Goal: Information Seeking & Learning: Learn about a topic

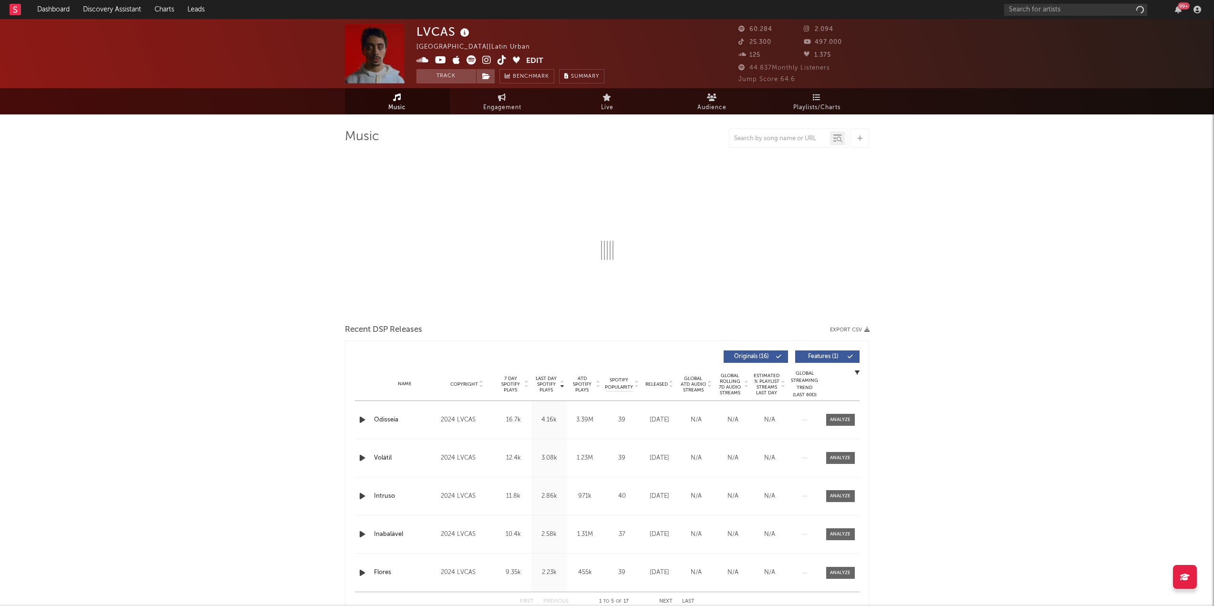
select select "6m"
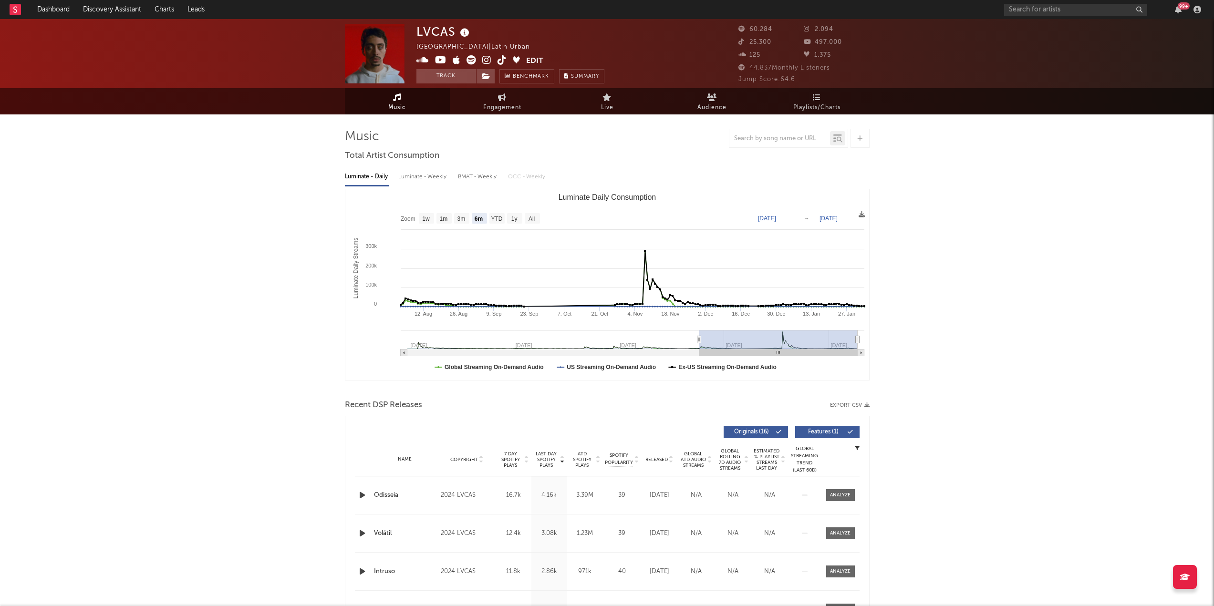
click at [1057, 82] on div "LVCAS [GEOGRAPHIC_DATA] | Latin Urban Edit Track Benchmark Summary 60.284 2.094…" at bounding box center [607, 53] width 1214 height 69
click at [1077, 11] on input "text" at bounding box center [1075, 10] width 143 height 12
type input "s"
type input "gp da z"
click at [1080, 21] on link "GP DA ZL" at bounding box center [1075, 31] width 143 height 31
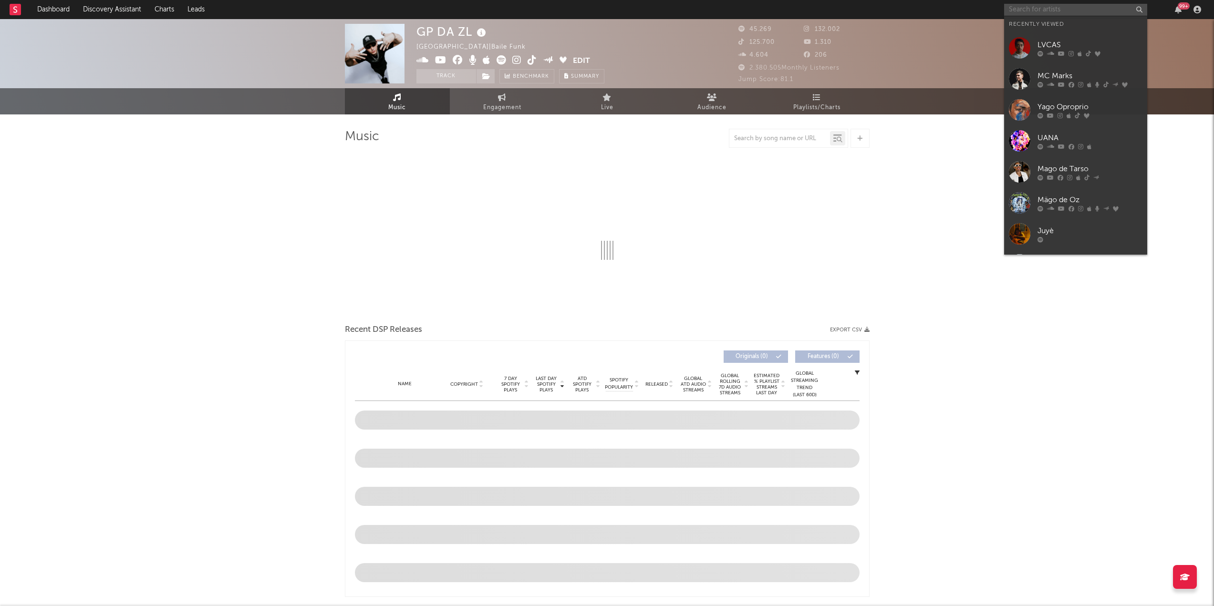
click at [1063, 10] on input "text" at bounding box center [1075, 10] width 143 height 12
select select "6m"
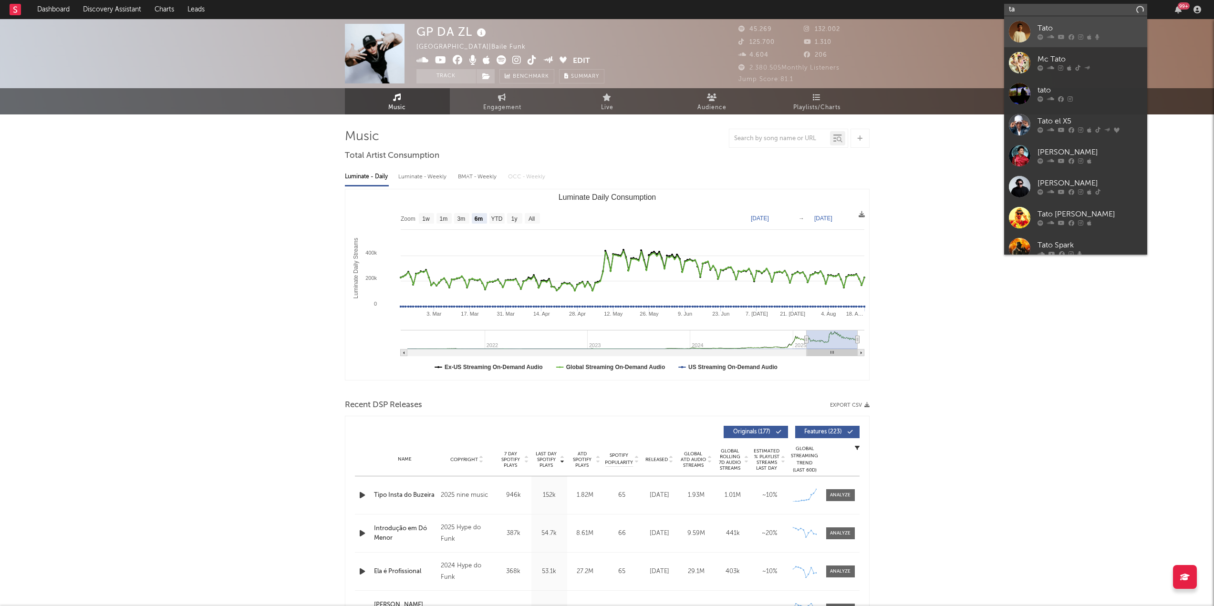
type input "t"
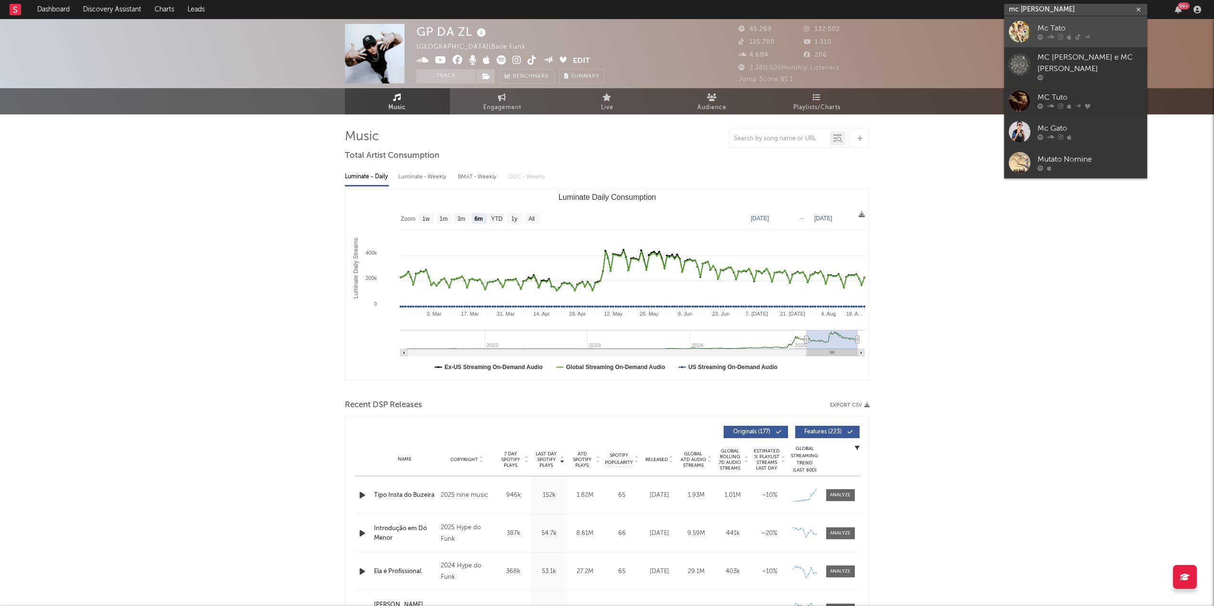
type input "mc [PERSON_NAME]"
click at [1067, 26] on div "Mc Tato" at bounding box center [1090, 28] width 105 height 11
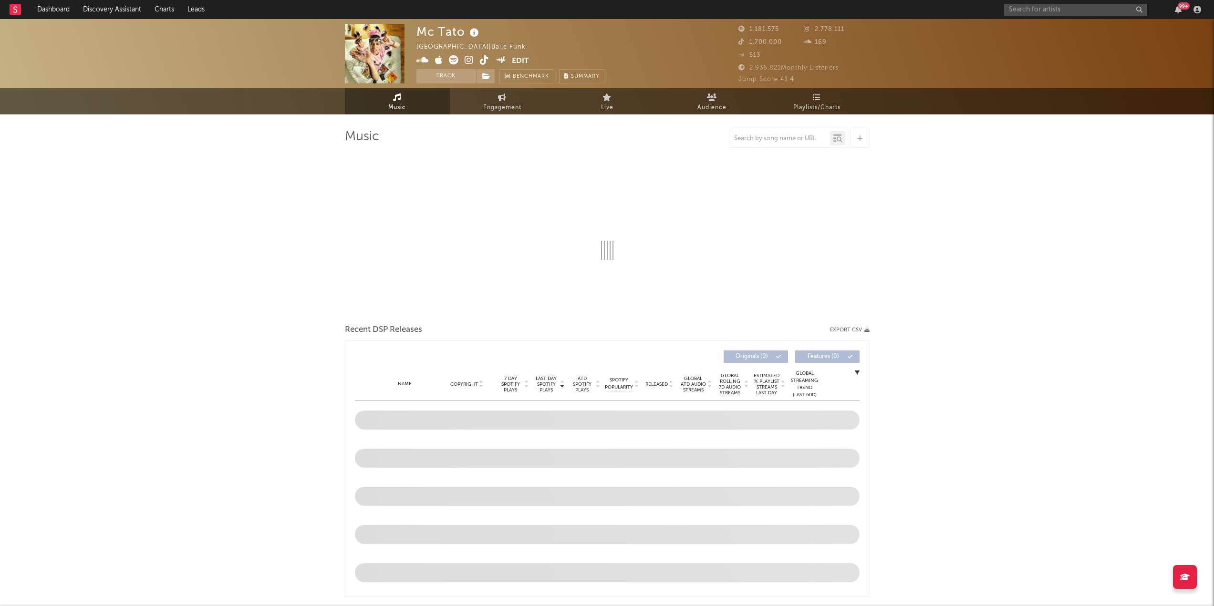
select select "6m"
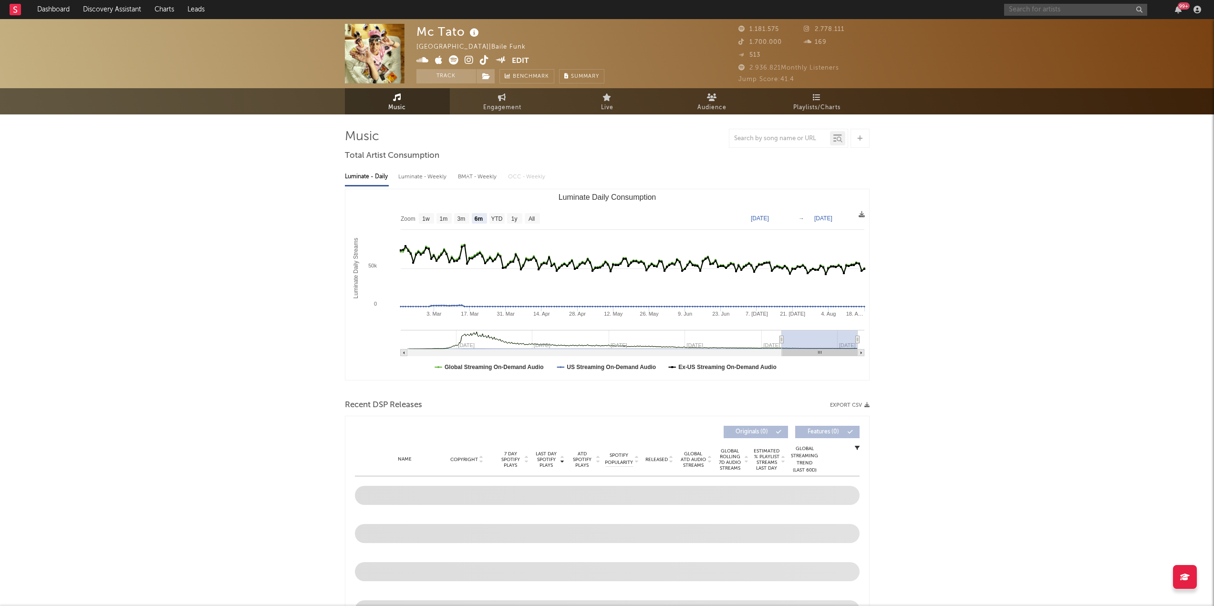
click at [1072, 10] on input "text" at bounding box center [1075, 10] width 143 height 12
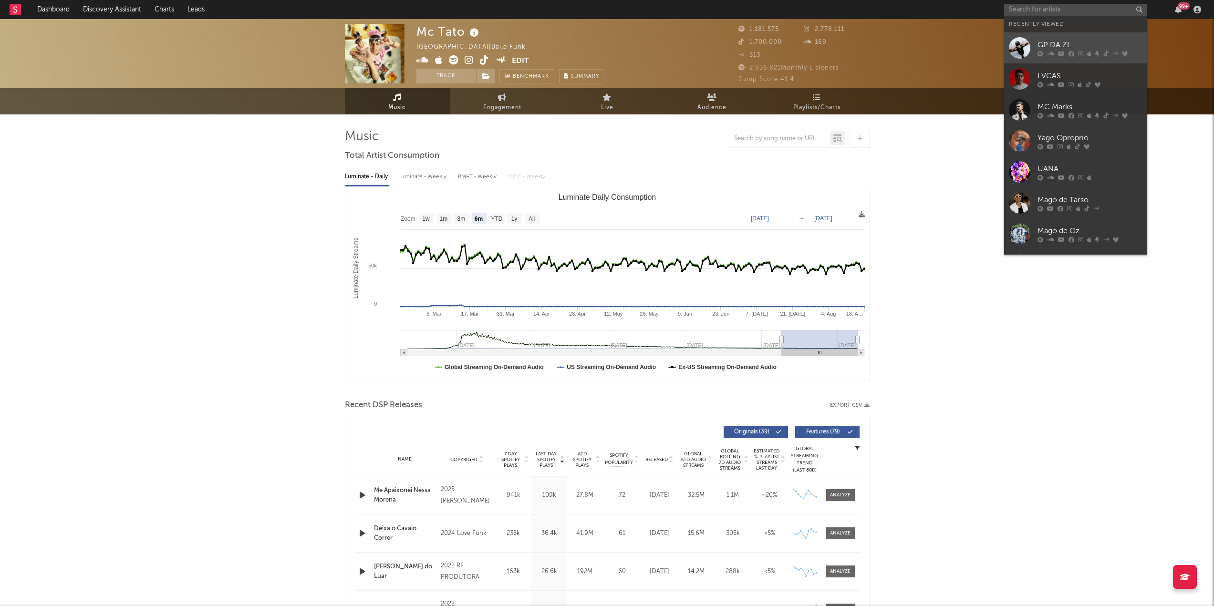
click at [1066, 39] on link "GP DA ZL" at bounding box center [1075, 47] width 143 height 31
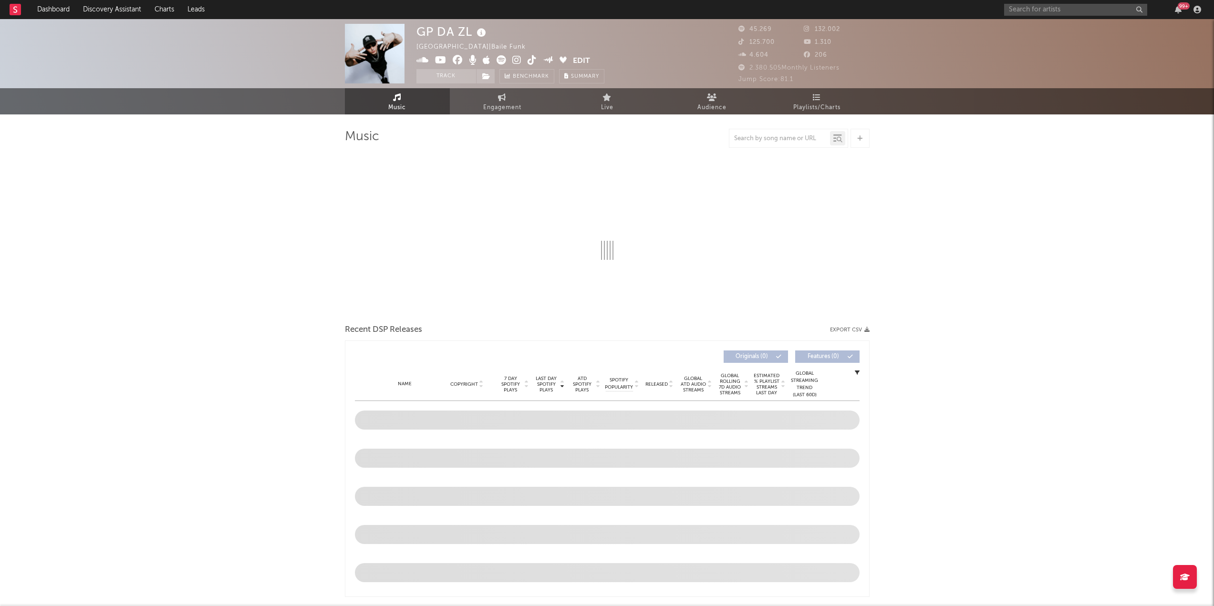
select select "6m"
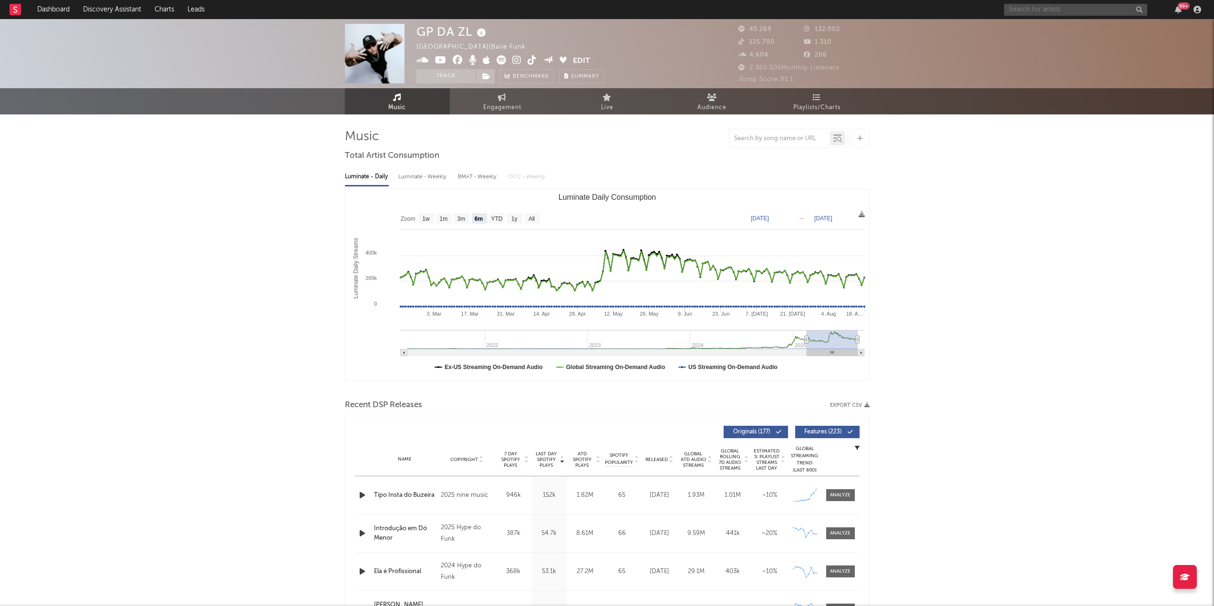
click at [1013, 12] on input "text" at bounding box center [1075, 10] width 143 height 12
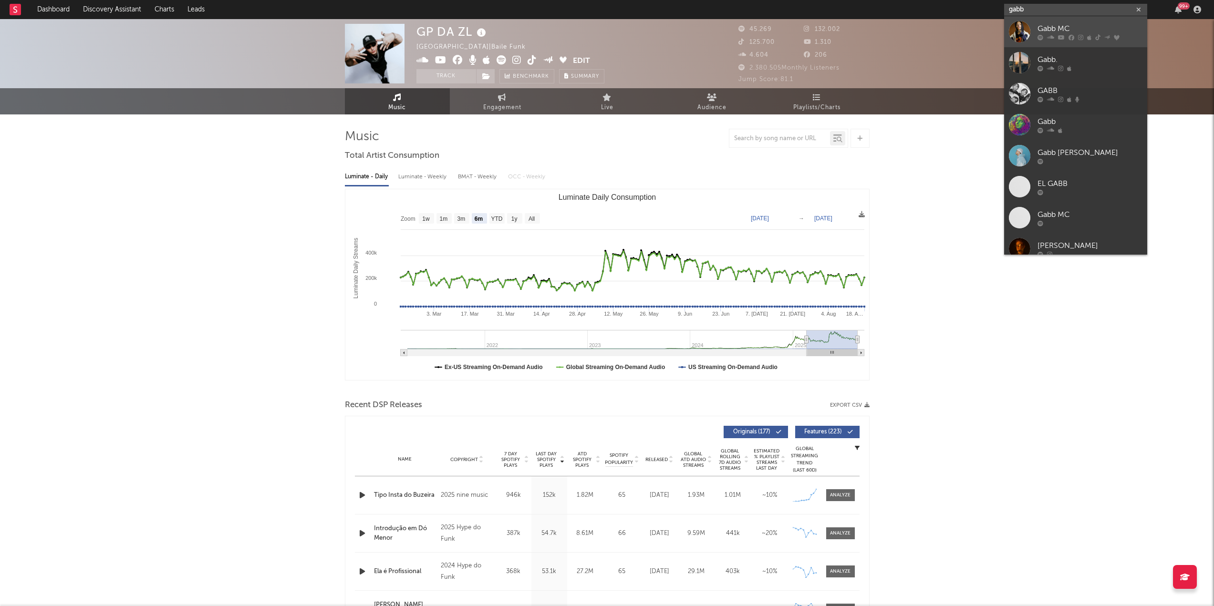
type input "gabb"
click at [1070, 26] on div "Gabb MC" at bounding box center [1090, 28] width 105 height 11
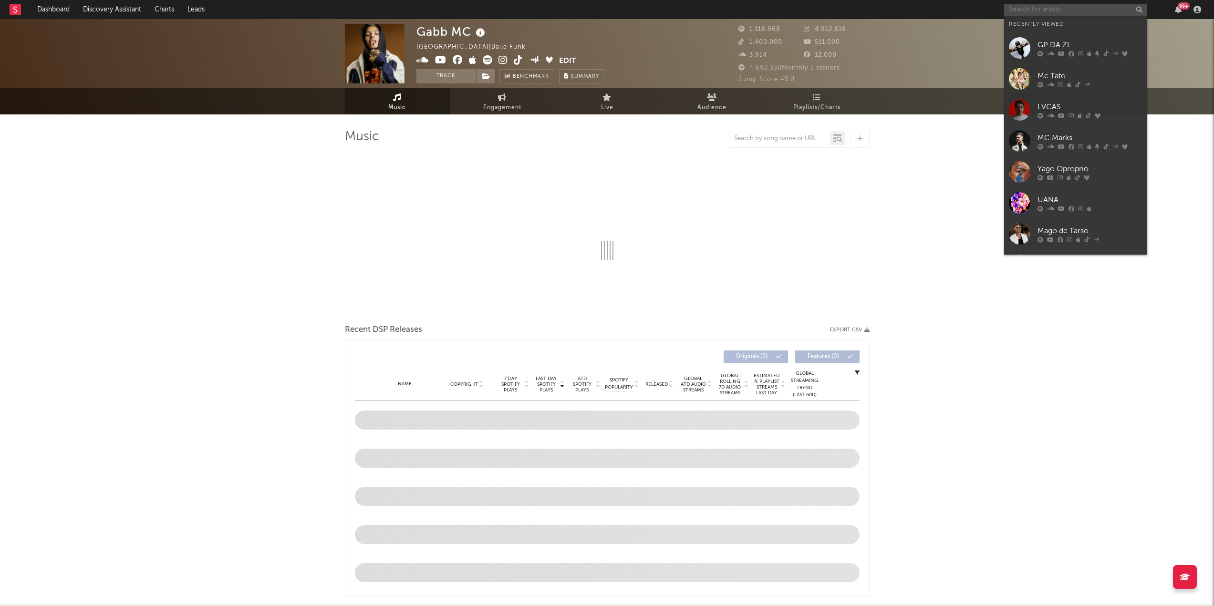
click at [1057, 7] on input "text" at bounding box center [1075, 10] width 143 height 12
select select "6m"
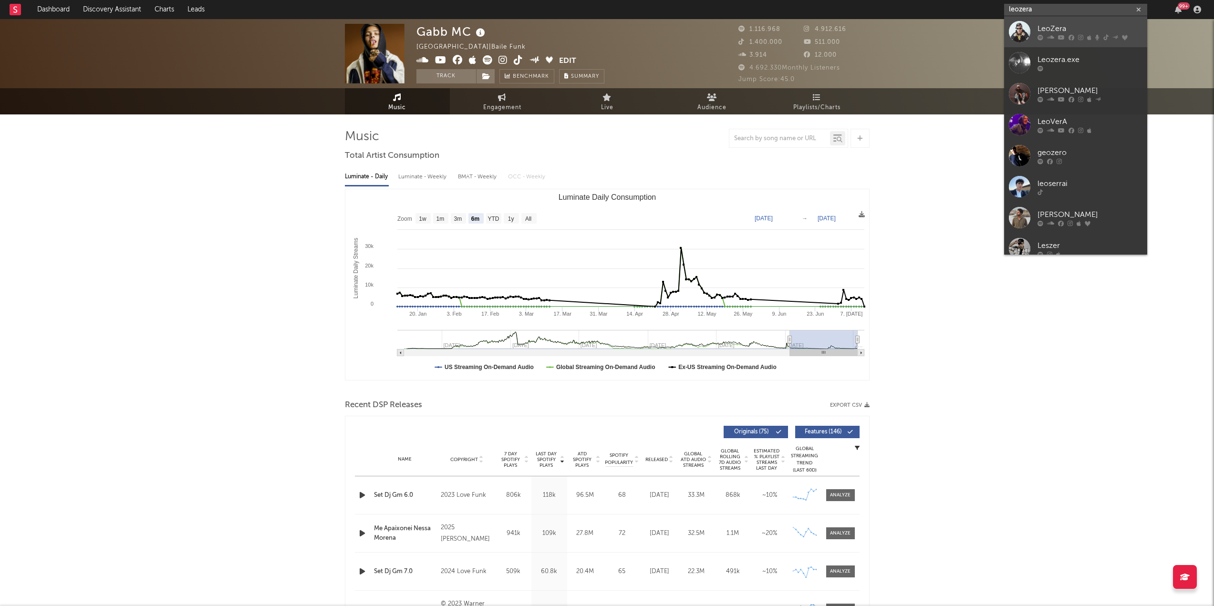
type input "leozera"
click at [1067, 24] on div "LeoZera" at bounding box center [1090, 28] width 105 height 11
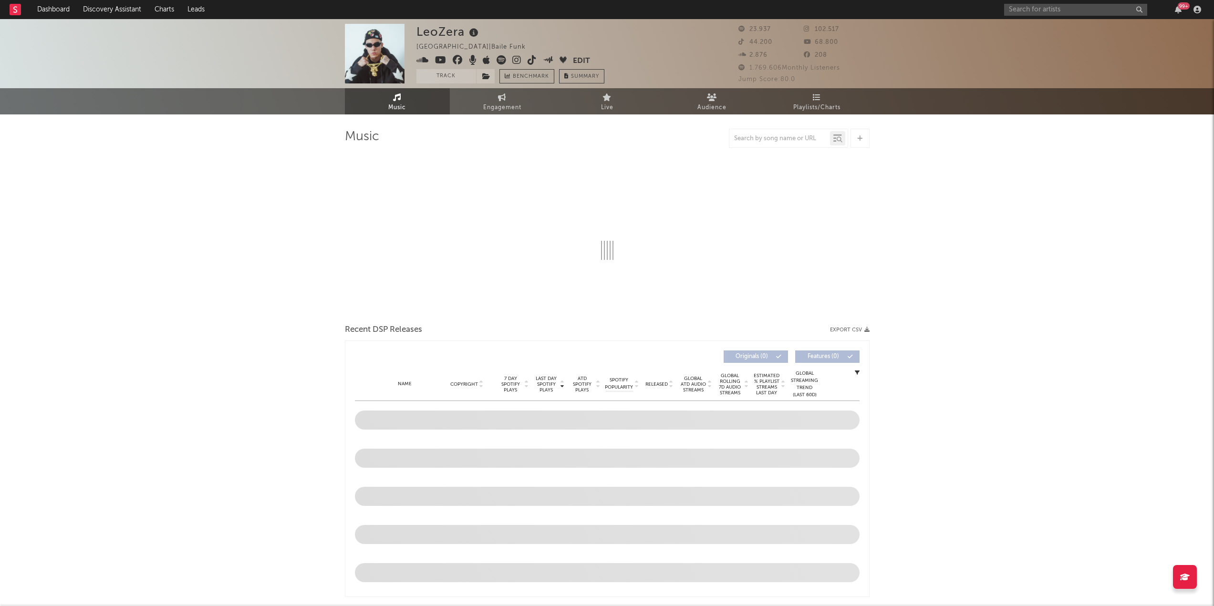
select select "6m"
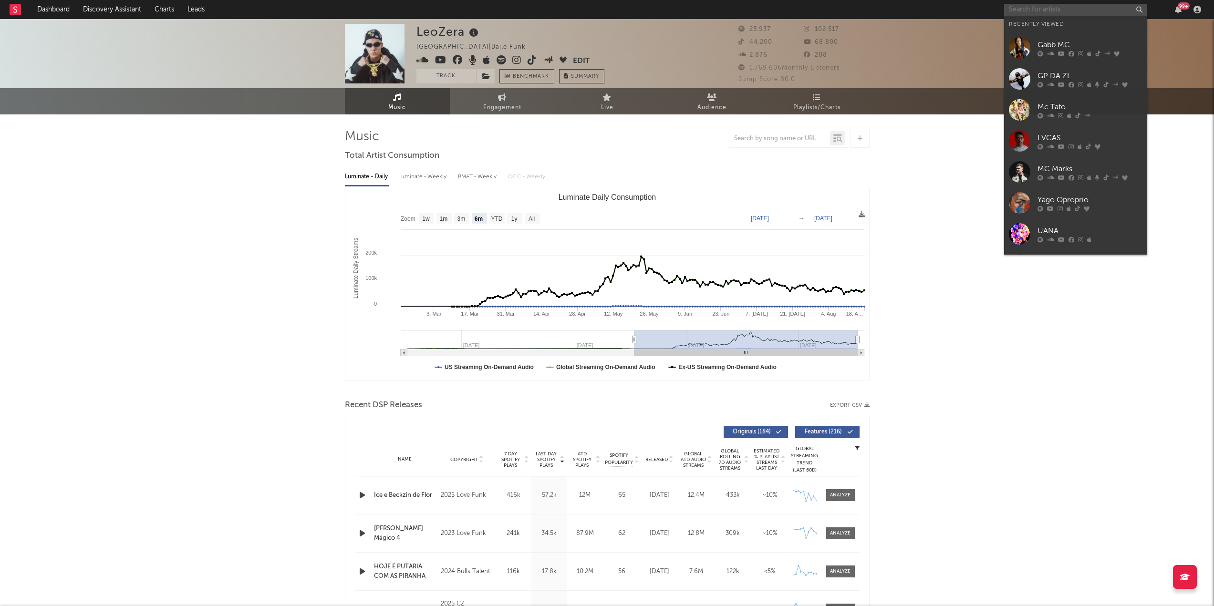
click at [1060, 9] on input "text" at bounding box center [1075, 10] width 143 height 12
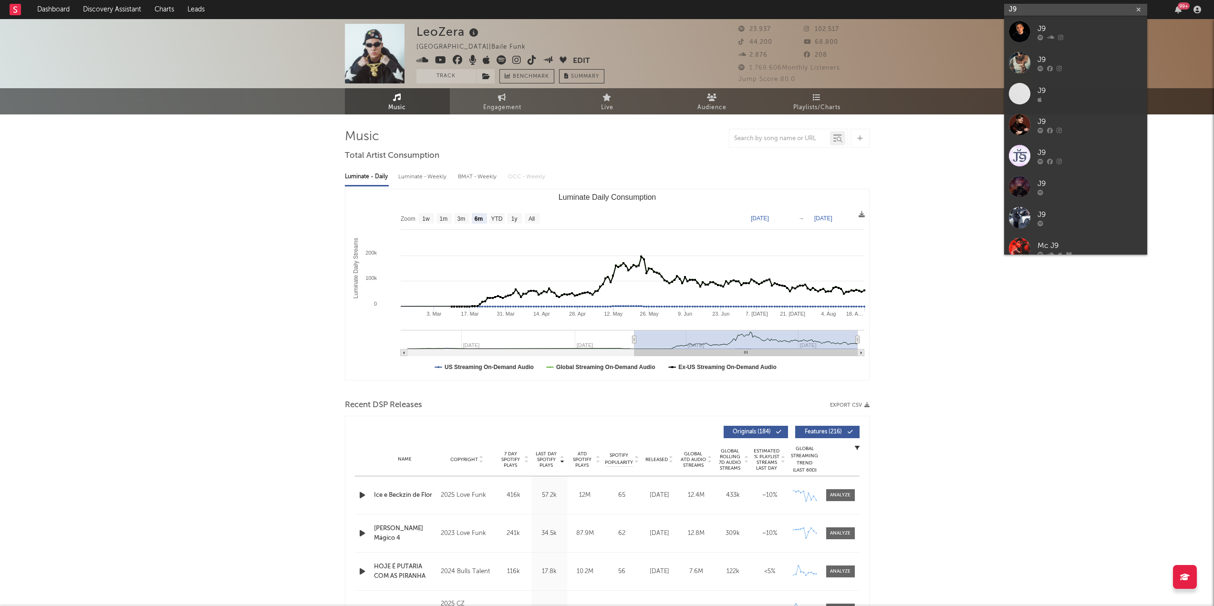
click at [1038, 10] on input "J9" at bounding box center [1075, 10] width 143 height 12
click at [1026, 10] on input "J9" at bounding box center [1075, 10] width 143 height 12
type input "J"
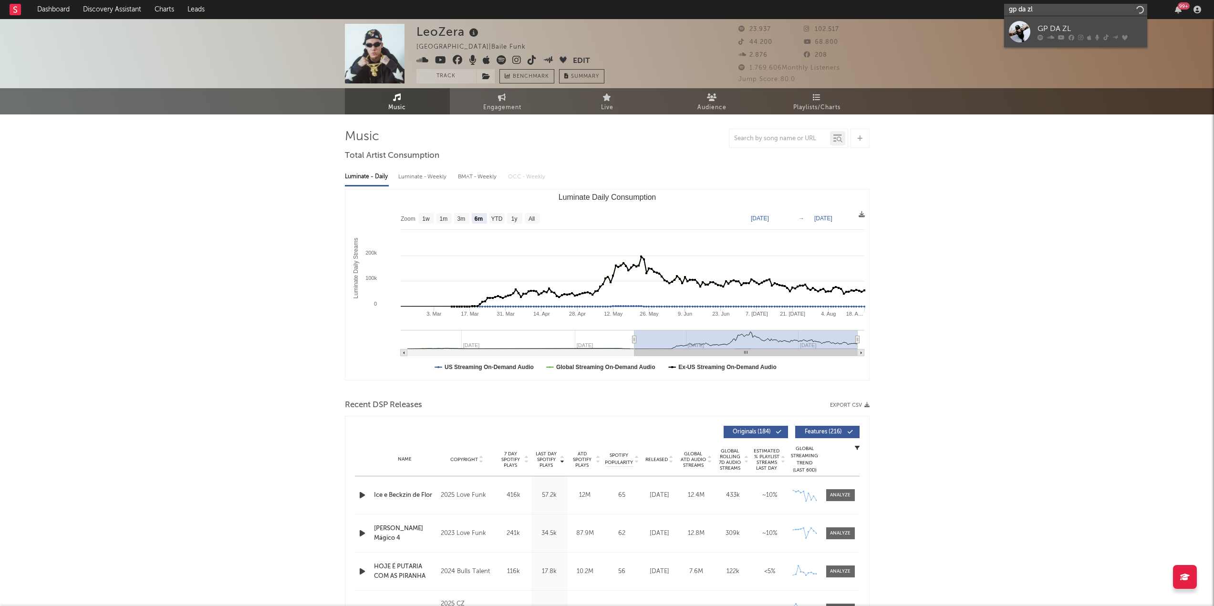
type input "gp da zl"
click at [1060, 22] on link "GP DA ZL" at bounding box center [1075, 31] width 143 height 31
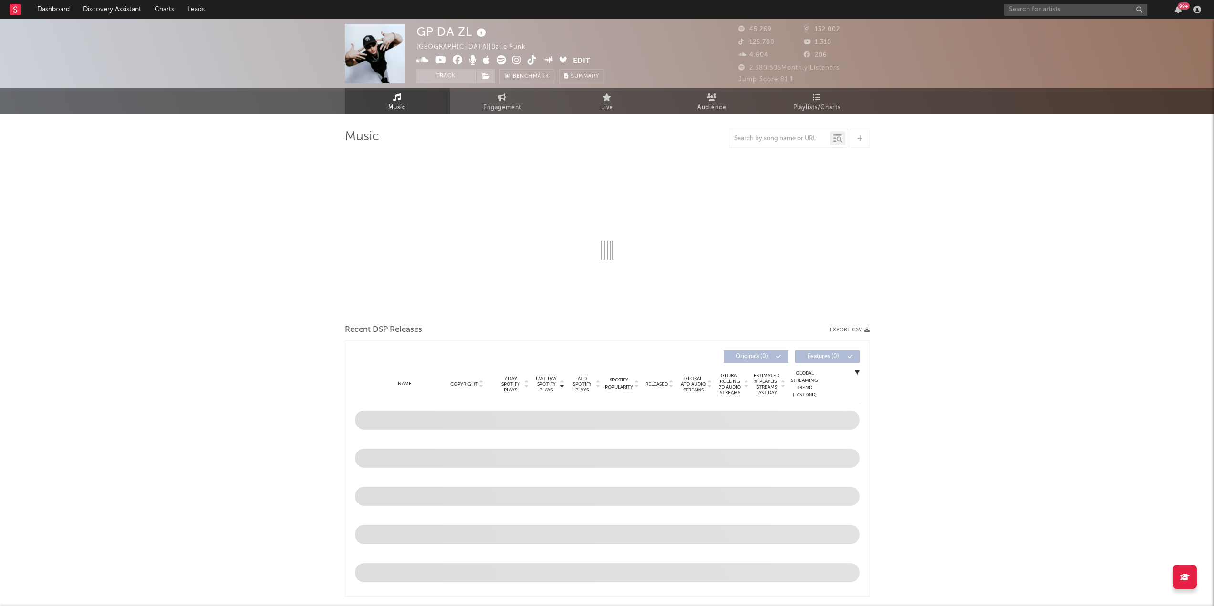
select select "6m"
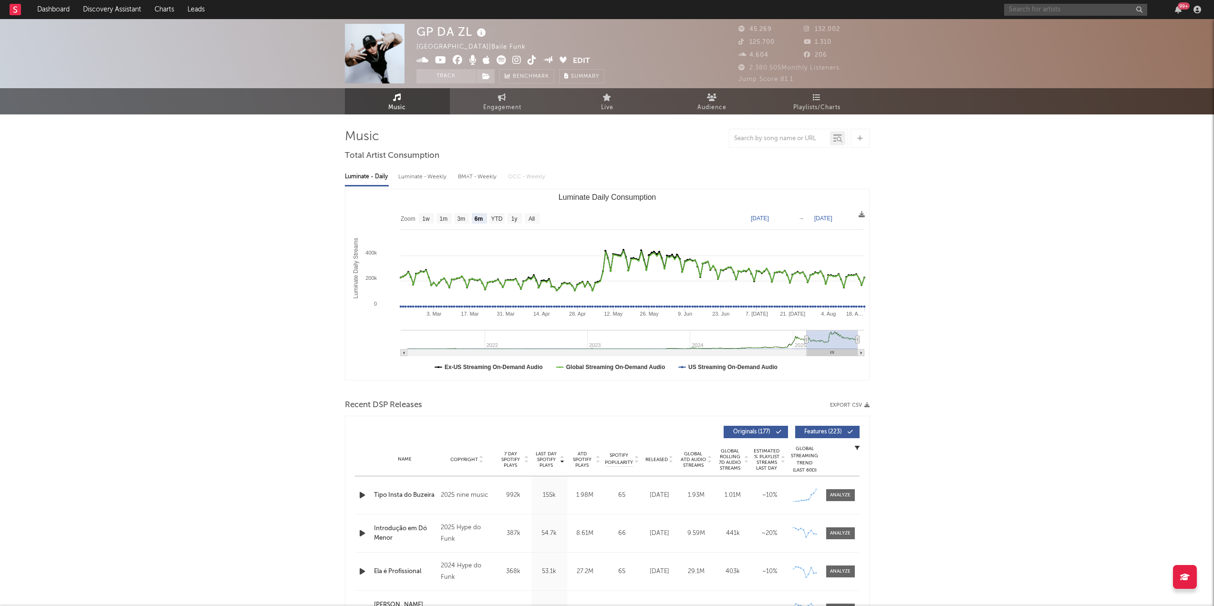
click at [1040, 7] on input "text" at bounding box center [1075, 10] width 143 height 12
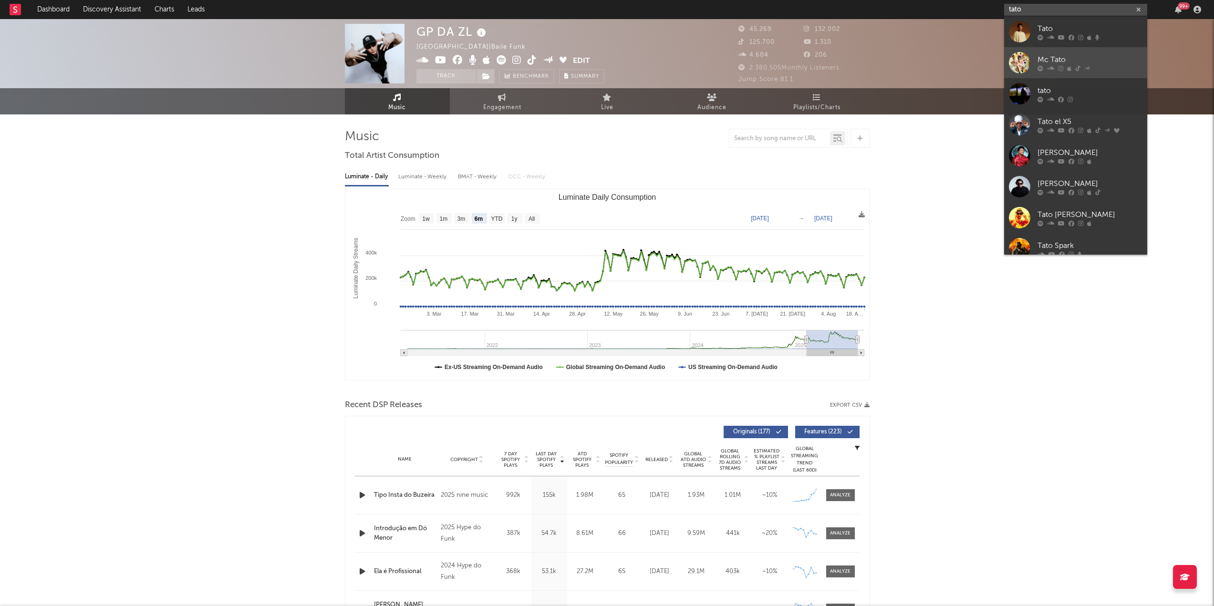
type input "tato"
click at [1048, 59] on div "Mc Tato" at bounding box center [1090, 59] width 105 height 11
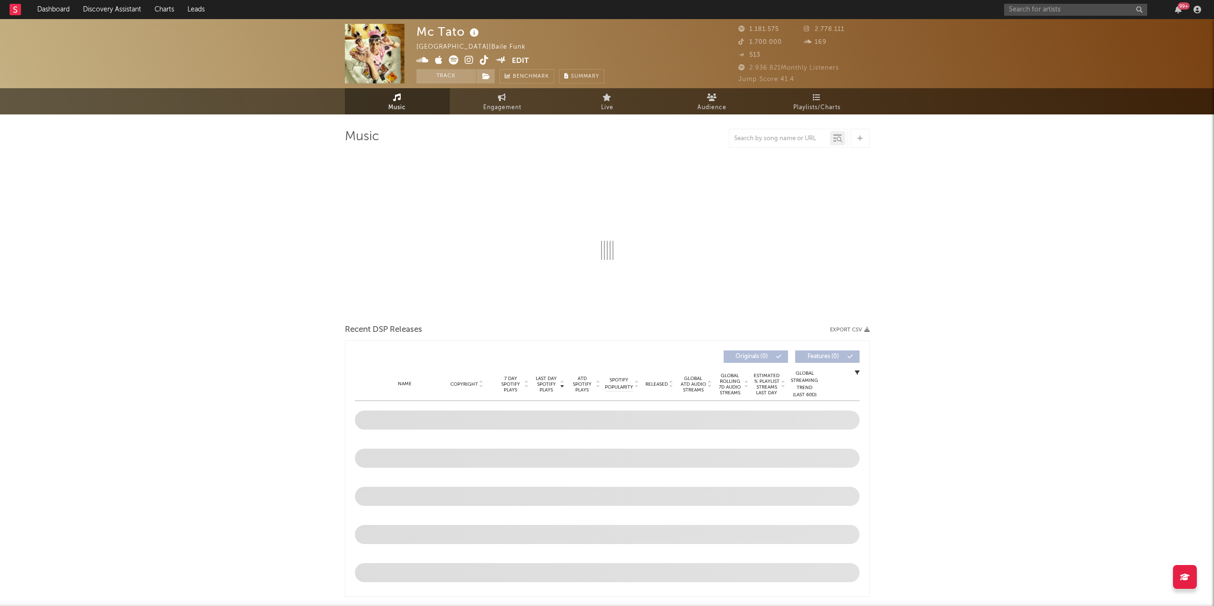
select select "6m"
